Goal: Transaction & Acquisition: Purchase product/service

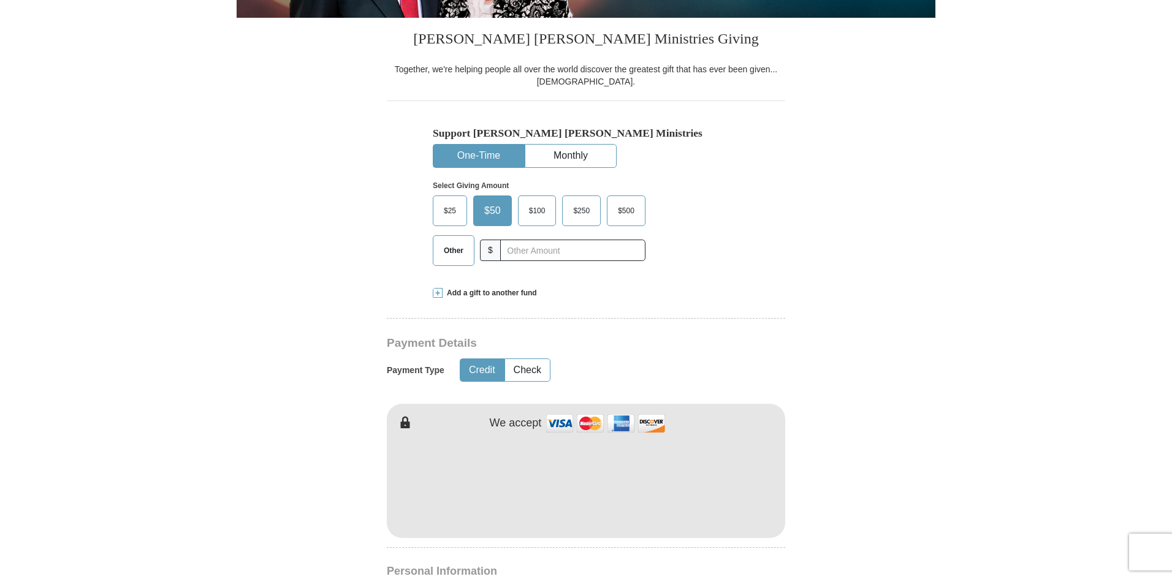
scroll to position [360, 0]
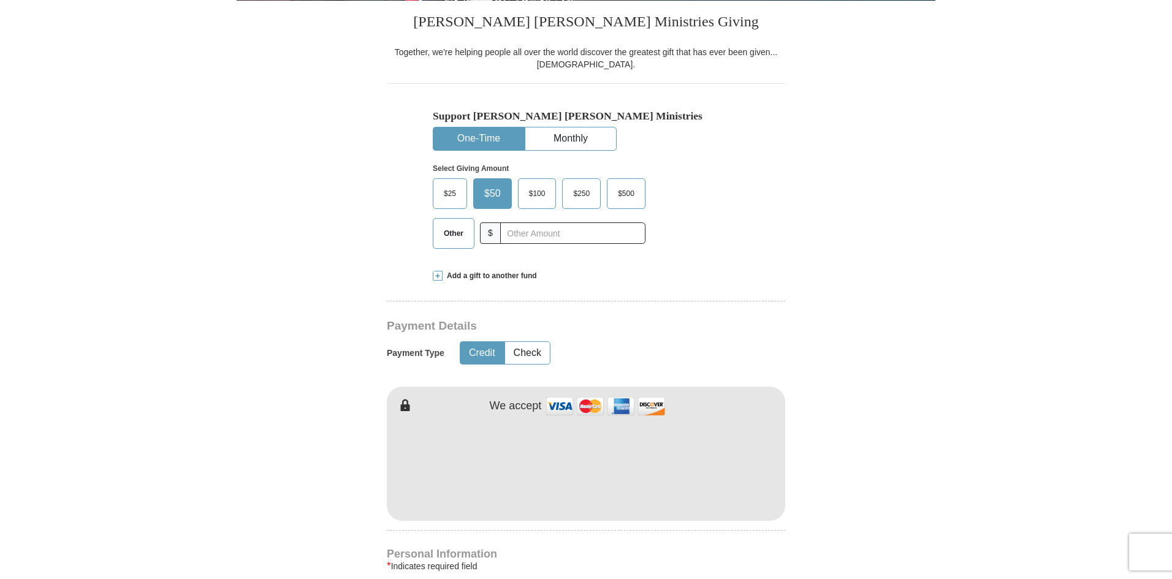
click at [482, 129] on button "One-Time" at bounding box center [478, 138] width 91 height 23
click at [913, 324] on form "Already have an account? Sign in for faster giving. Don't have an account? Crea…" at bounding box center [586, 495] width 699 height 1504
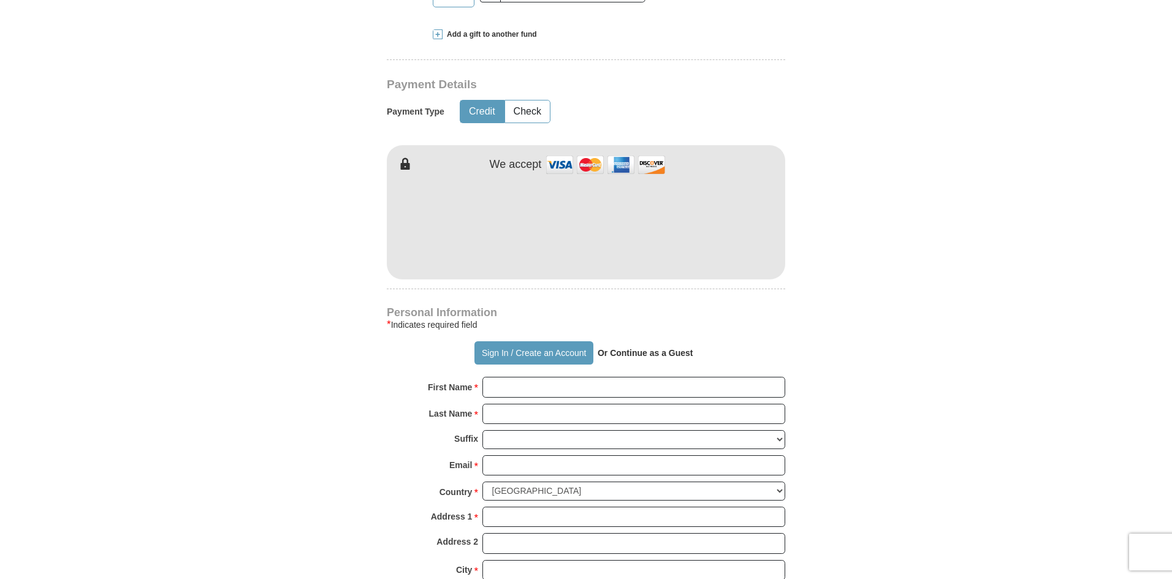
scroll to position [606, 0]
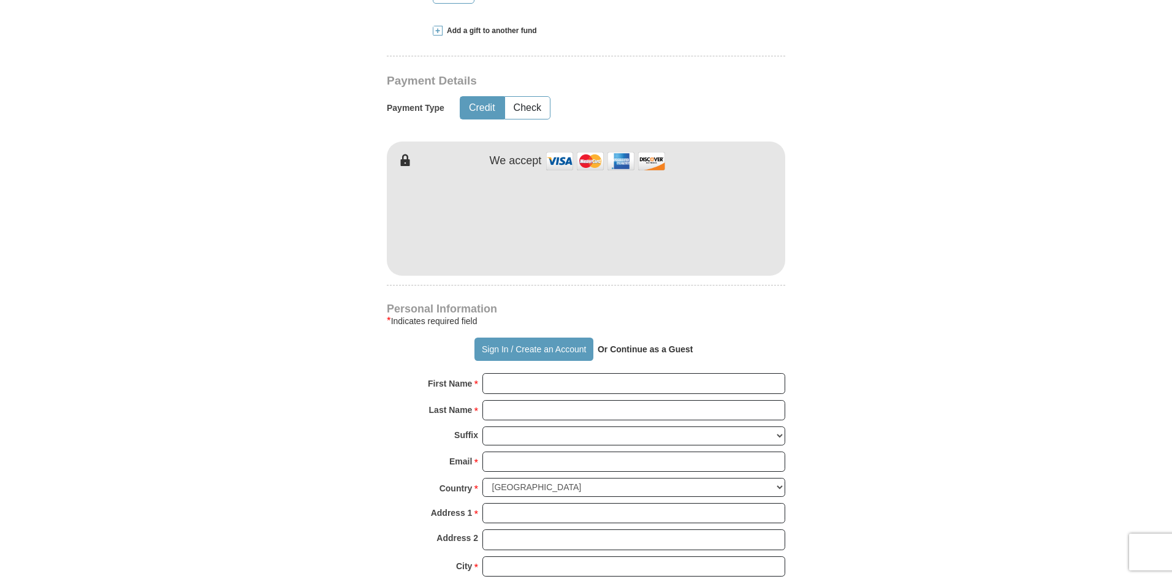
click at [638, 351] on strong "Or Continue as a Guest" at bounding box center [646, 349] width 96 height 10
click at [554, 348] on button "Sign In / Create an Account" at bounding box center [533, 349] width 118 height 23
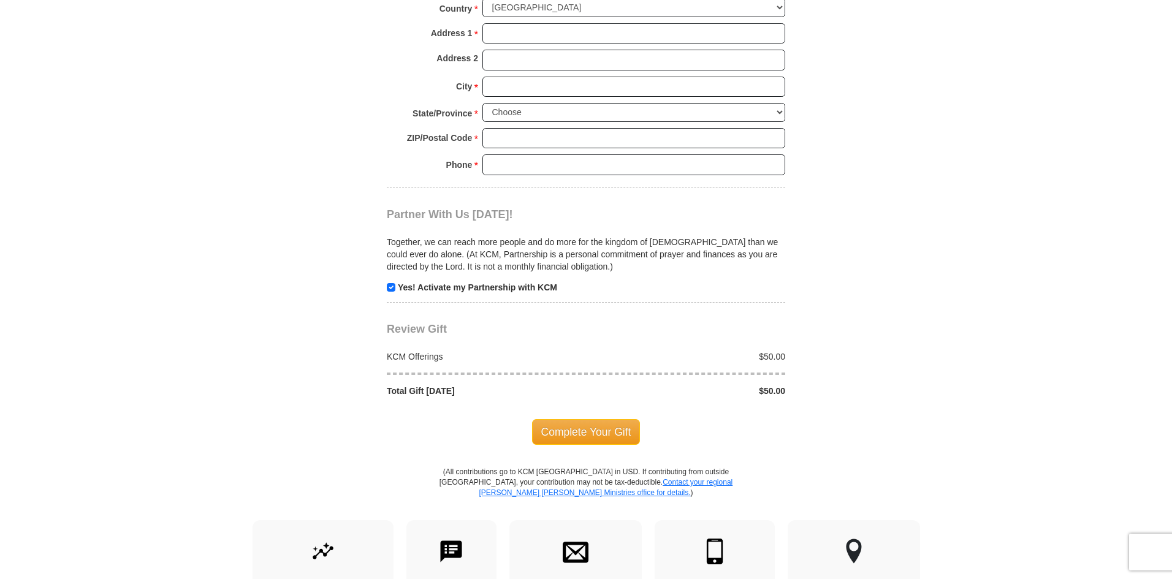
scroll to position [1096, 0]
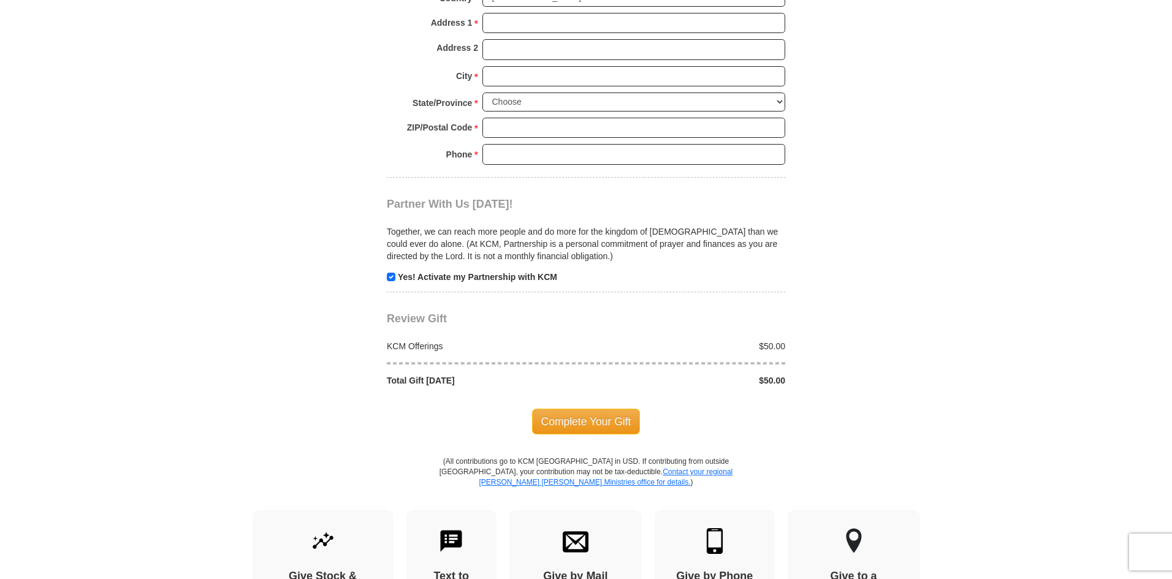
click at [395, 278] on p "Yes! Activate my Partnership with KCM" at bounding box center [586, 277] width 398 height 12
click at [392, 278] on input "checkbox" at bounding box center [391, 277] width 9 height 9
checkbox input "false"
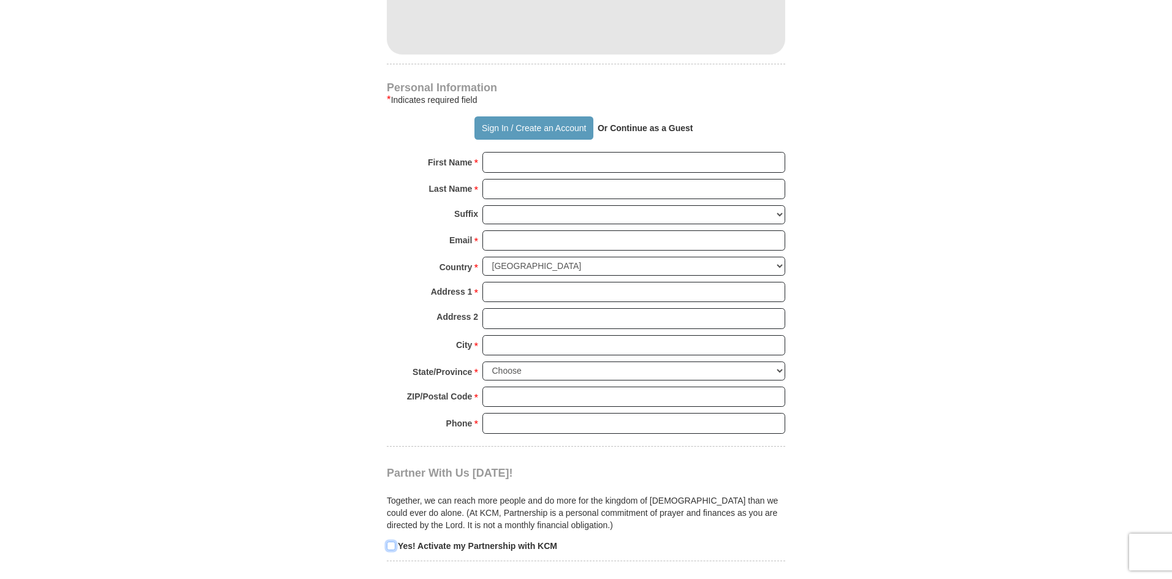
scroll to position [789, 0]
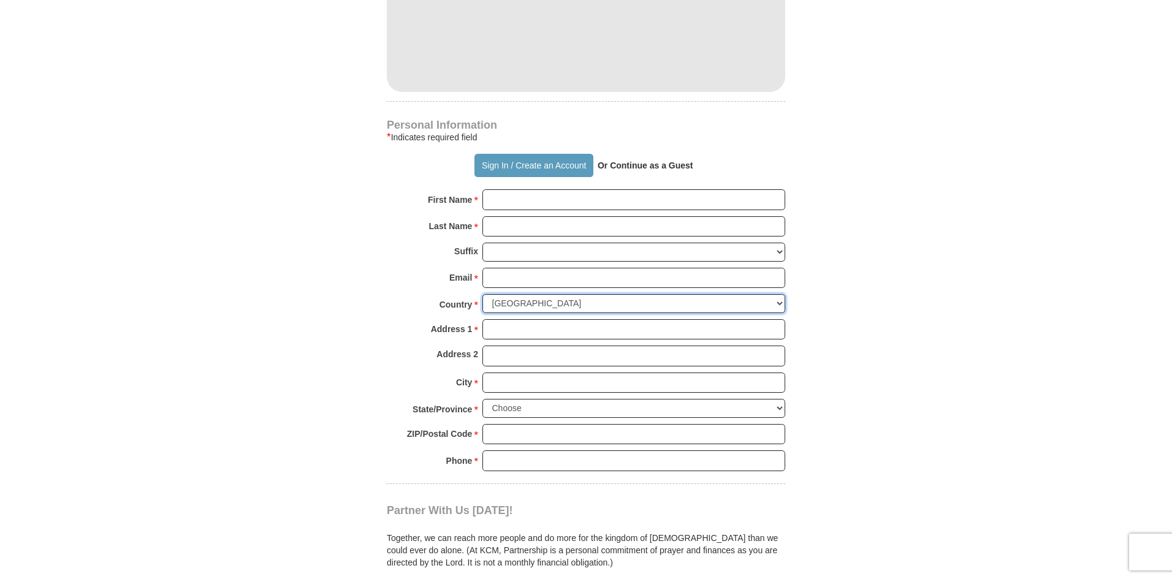
click at [606, 303] on select "[GEOGRAPHIC_DATA] [GEOGRAPHIC_DATA] [GEOGRAPHIC_DATA] [GEOGRAPHIC_DATA] [GEOGRA…" at bounding box center [633, 303] width 303 height 19
select select "CA"
click at [482, 295] on select "[GEOGRAPHIC_DATA] [GEOGRAPHIC_DATA] [GEOGRAPHIC_DATA] [GEOGRAPHIC_DATA] [GEOGRA…" at bounding box center [633, 303] width 303 height 19
click at [624, 163] on strong "Or Continue as a Guest" at bounding box center [646, 166] width 96 height 10
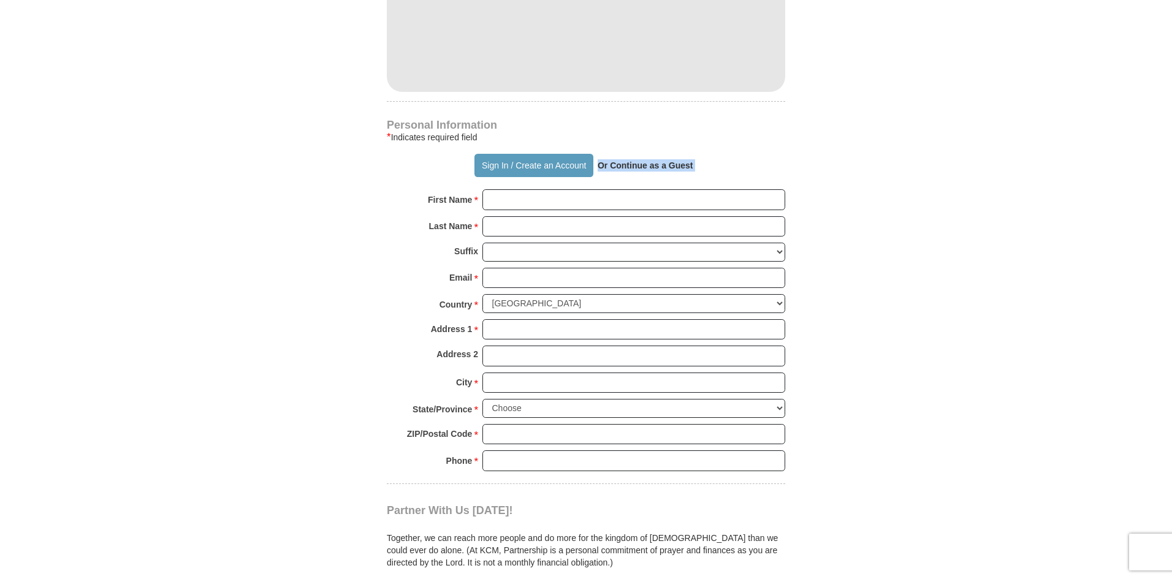
click at [624, 163] on strong "Or Continue as a Guest" at bounding box center [646, 166] width 96 height 10
click at [952, 326] on body "It looks like you’re located outside [GEOGRAPHIC_DATA]. Click here to give to y…" at bounding box center [586, 412] width 1172 height 2402
click at [528, 202] on input "First Name *" at bounding box center [633, 199] width 303 height 21
type input "Adi"
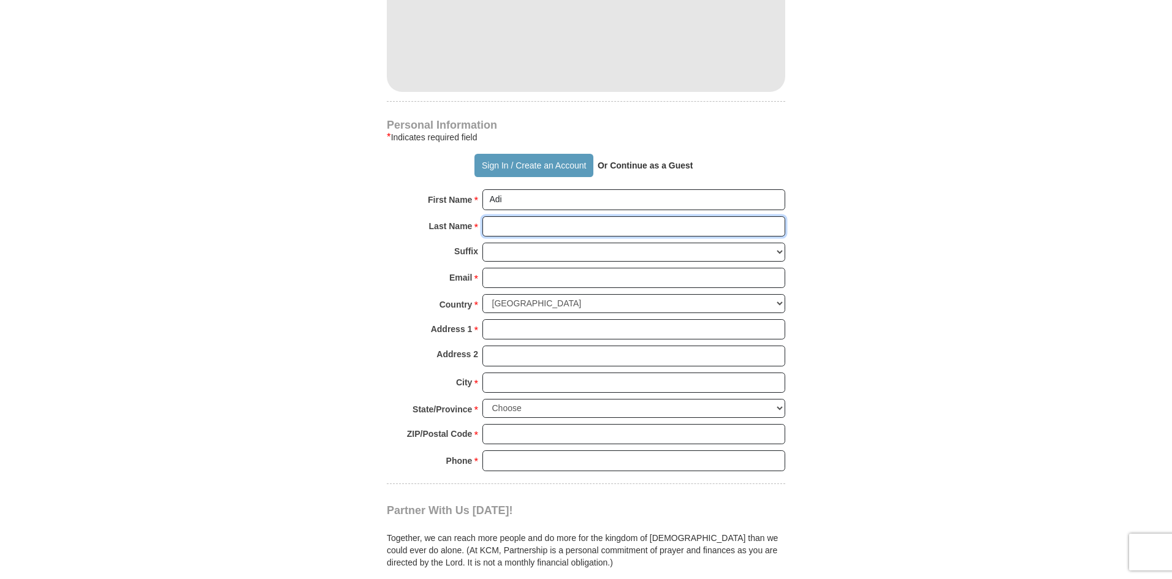
type input "Adiele"
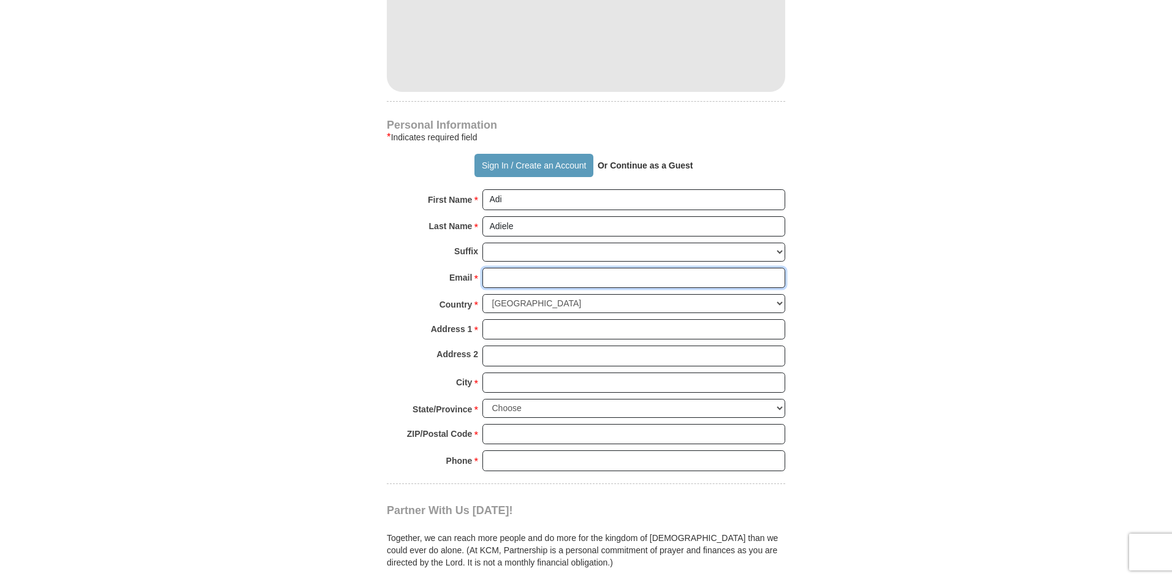
click at [522, 284] on input "Email *" at bounding box center [633, 278] width 303 height 21
click at [523, 284] on input "Email *" at bounding box center [633, 278] width 303 height 21
click at [524, 284] on input "Email *" at bounding box center [633, 278] width 303 height 21
paste input "[EMAIL_ADDRESS][DOMAIN_NAME]"
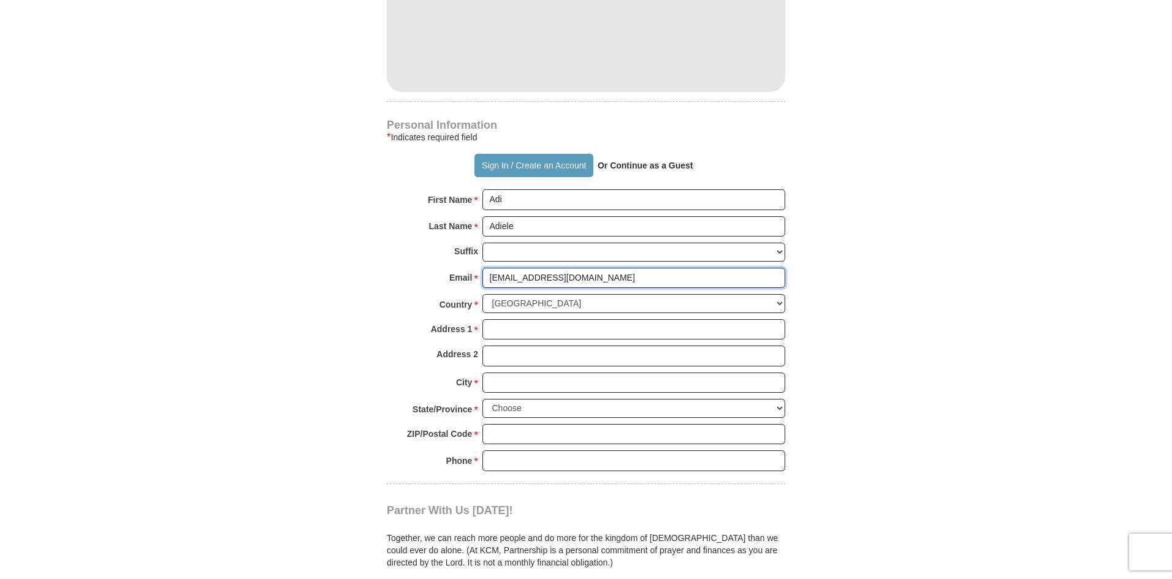
type input "[EMAIL_ADDRESS][DOMAIN_NAME]"
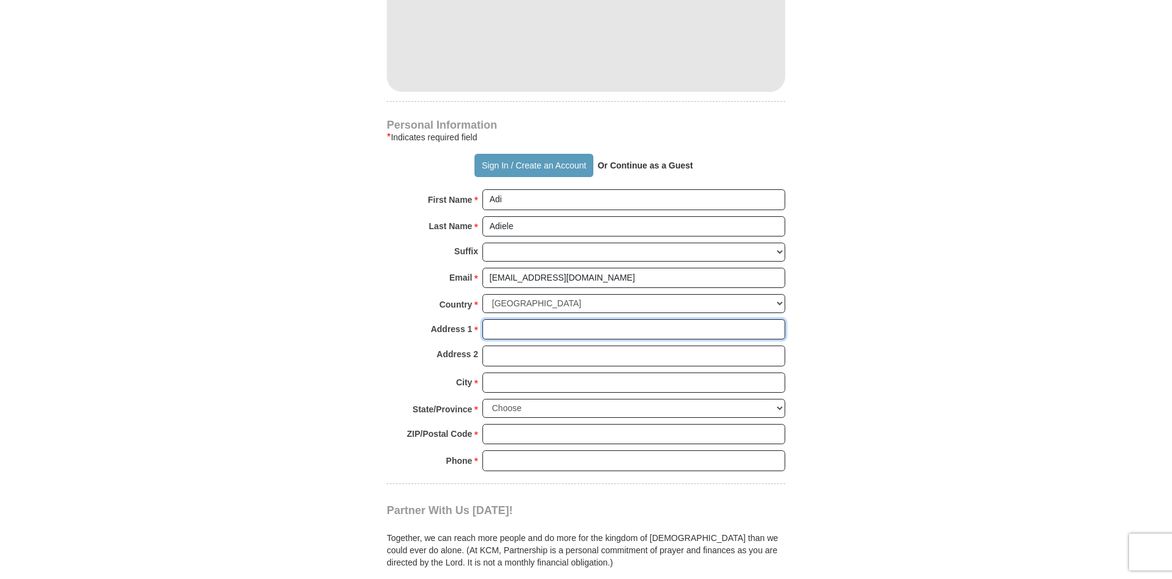
click at [559, 322] on input "Address 1 *" at bounding box center [633, 329] width 303 height 21
type input "[STREET_ADDRESS]"
type input "[GEOGRAPHIC_DATA]"
select select "AB"
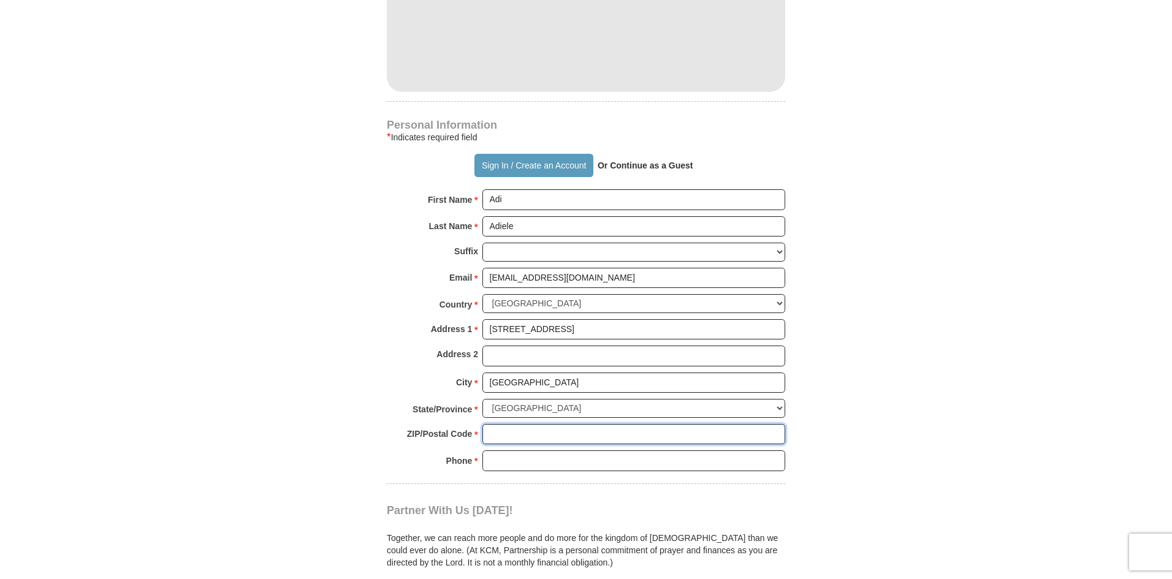
type input "T3P 1V8"
type input "4038360621"
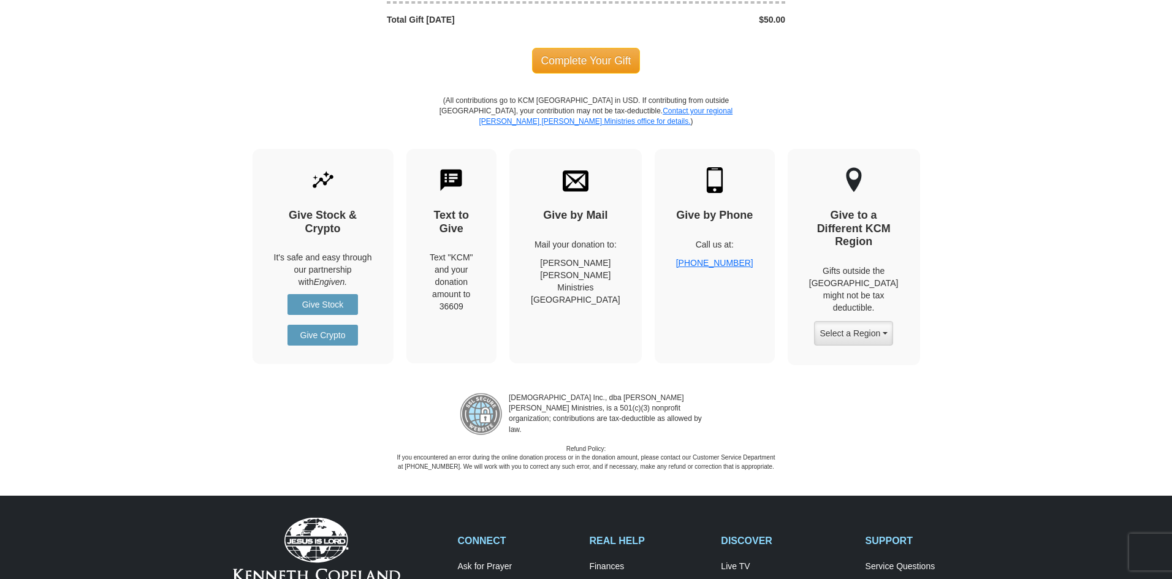
scroll to position [1464, 0]
